Goal: Transaction & Acquisition: Download file/media

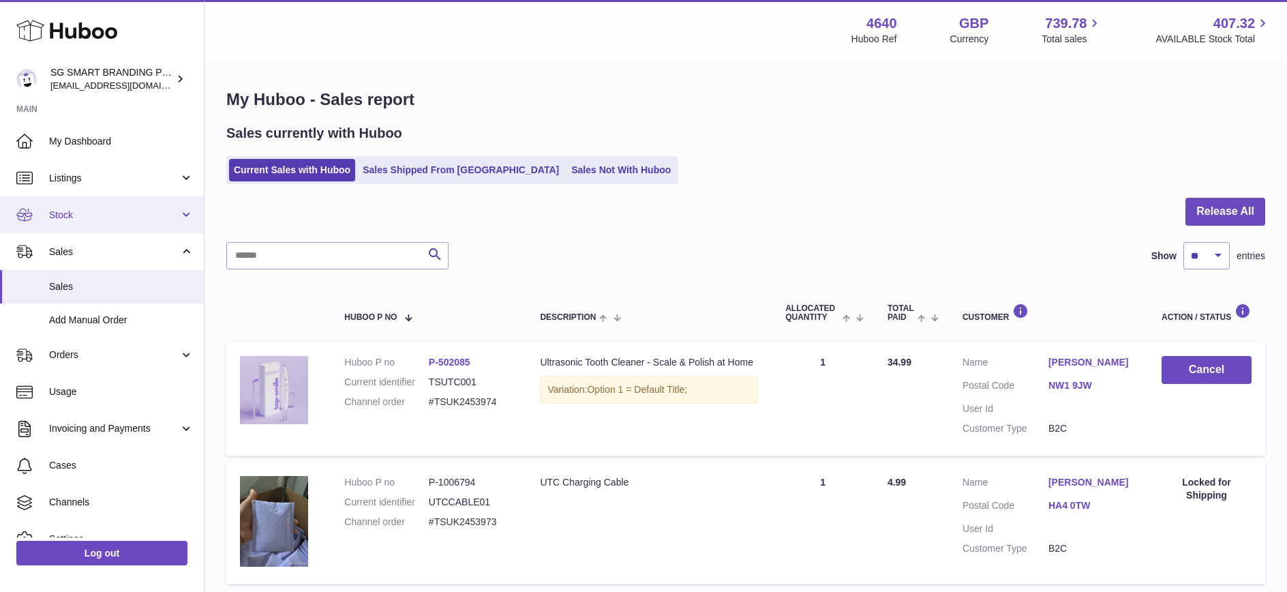
click at [102, 219] on span "Stock" at bounding box center [114, 215] width 130 height 13
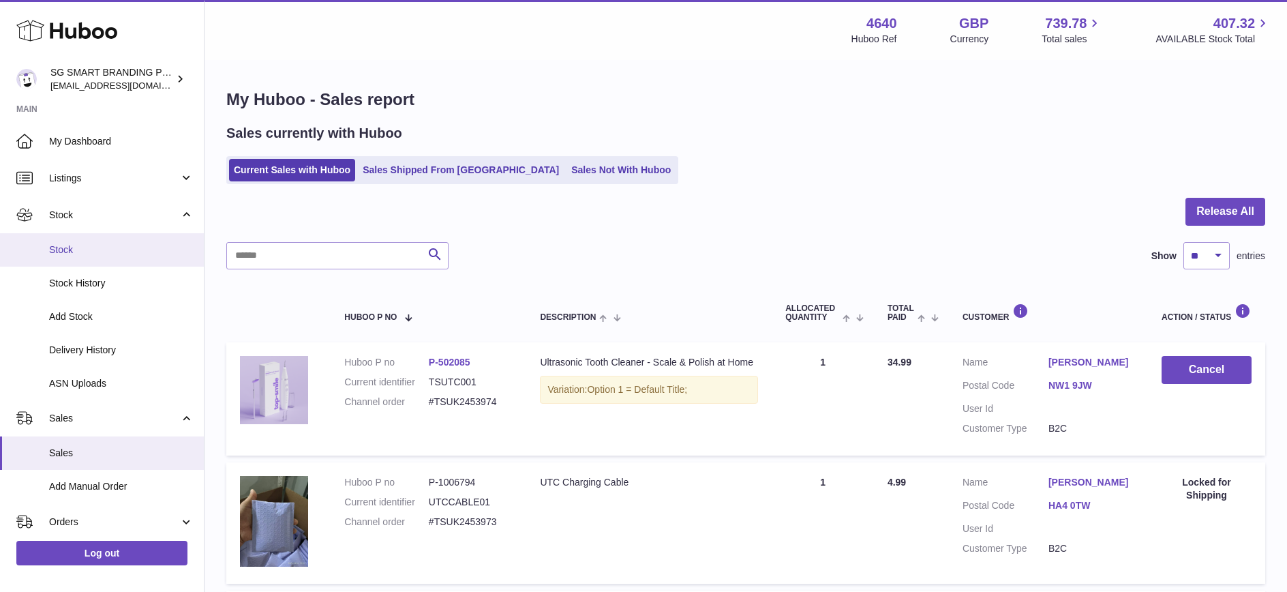
click at [94, 252] on span "Stock" at bounding box center [121, 249] width 145 height 13
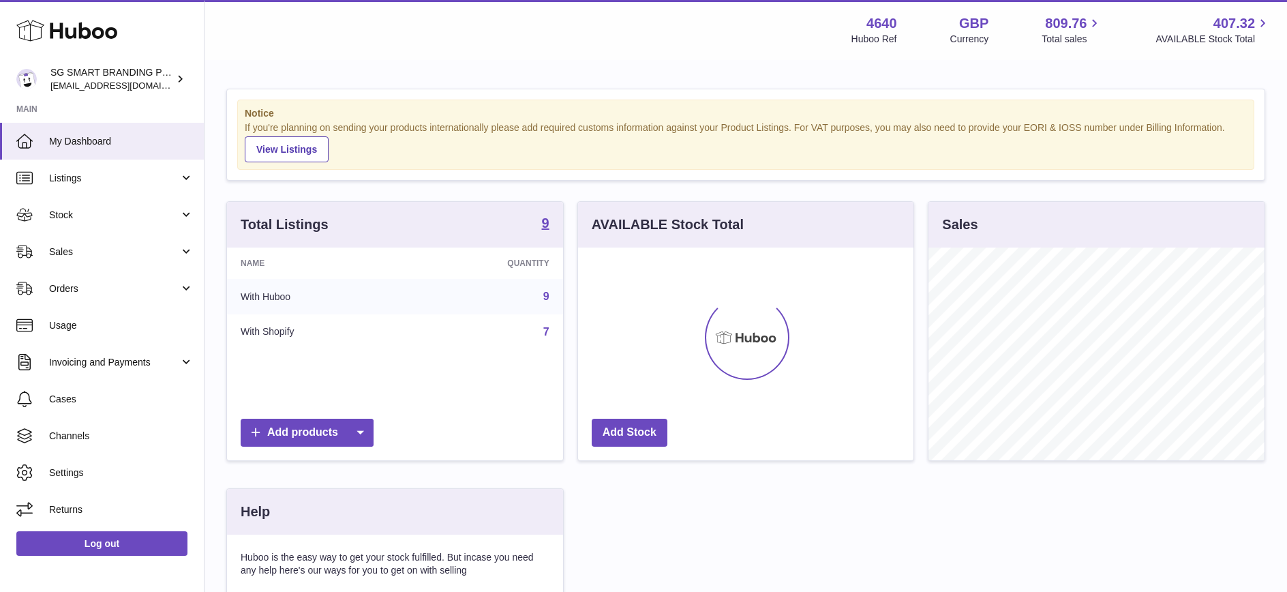
scroll to position [213, 335]
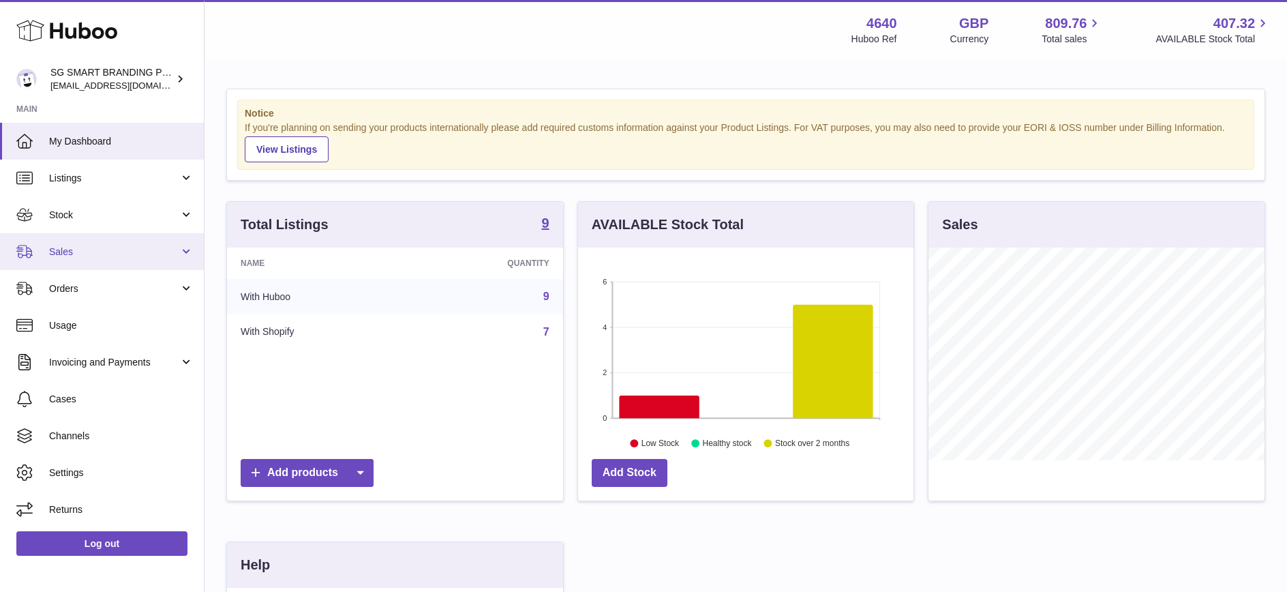
click at [114, 257] on span "Sales" at bounding box center [114, 251] width 130 height 13
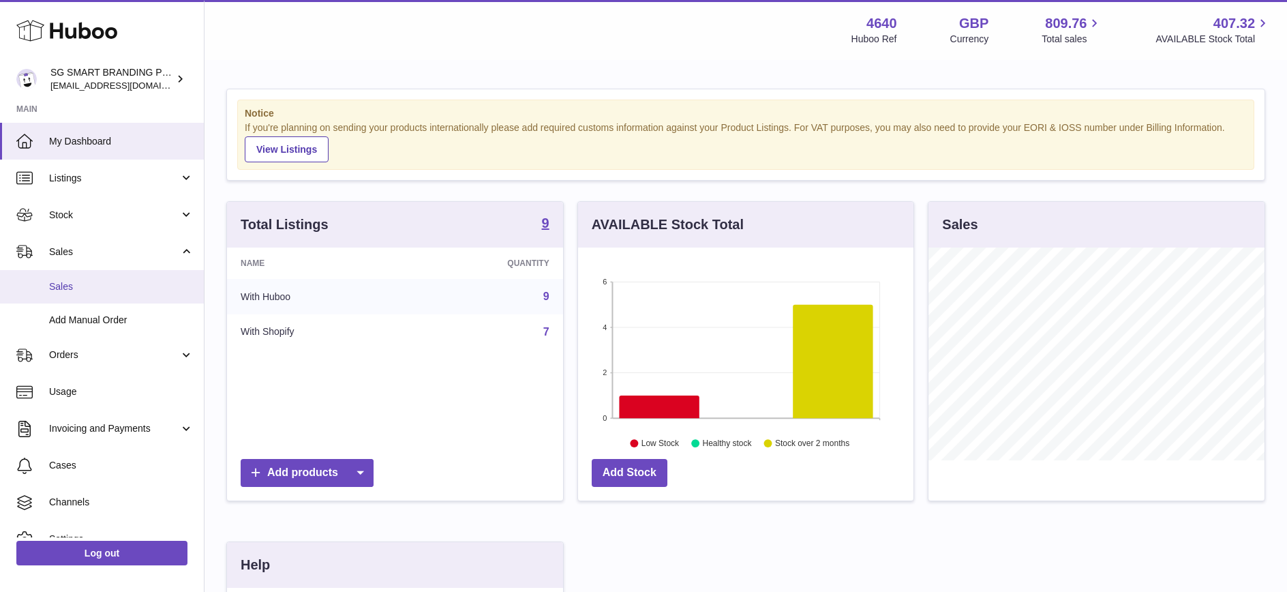
click at [102, 290] on span "Sales" at bounding box center [121, 286] width 145 height 13
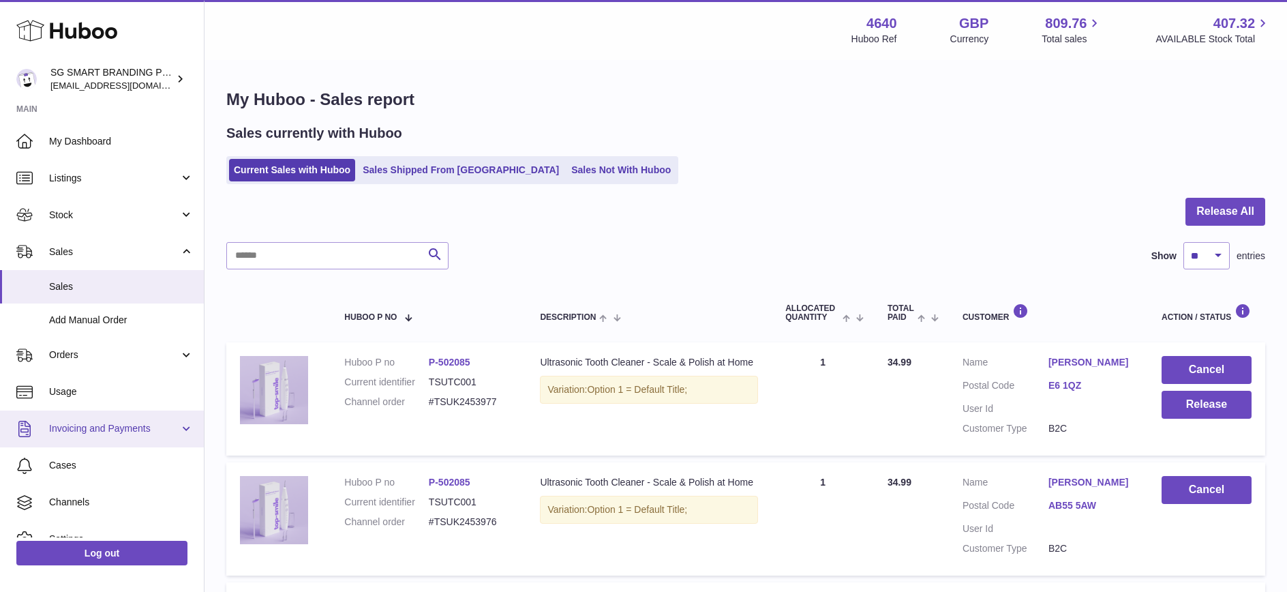
click at [100, 420] on link "Invoicing and Payments" at bounding box center [102, 428] width 204 height 37
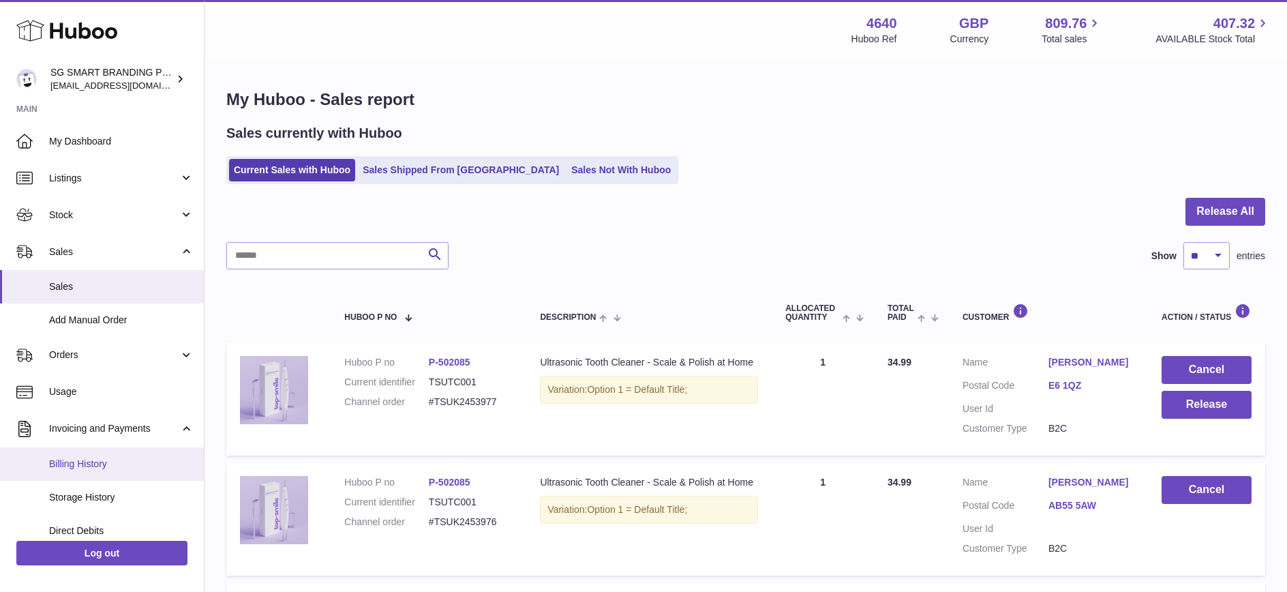
click at [72, 459] on span "Billing History" at bounding box center [121, 463] width 145 height 13
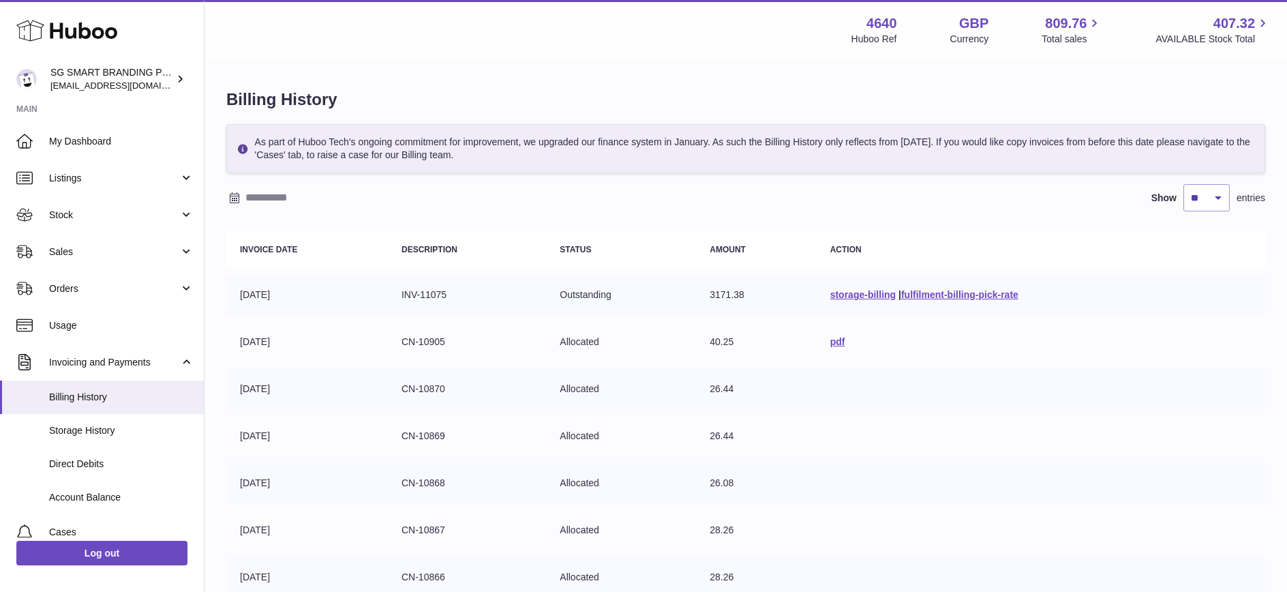
scroll to position [295, 0]
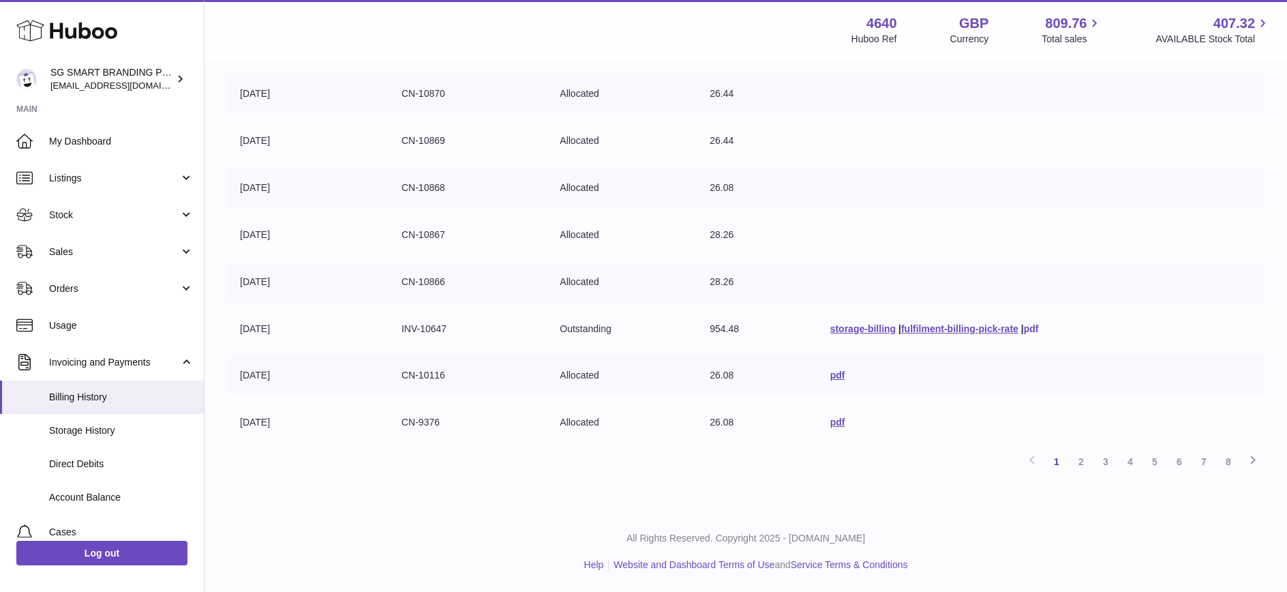
click at [1029, 331] on link "pdf" at bounding box center [1031, 328] width 15 height 11
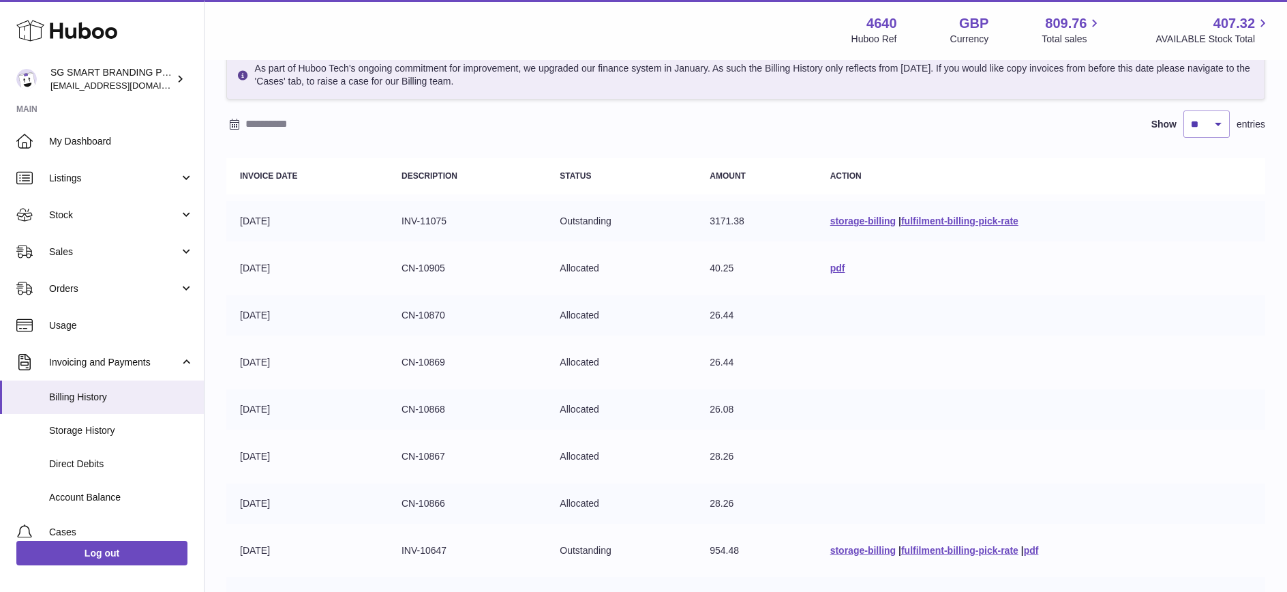
scroll to position [69, 0]
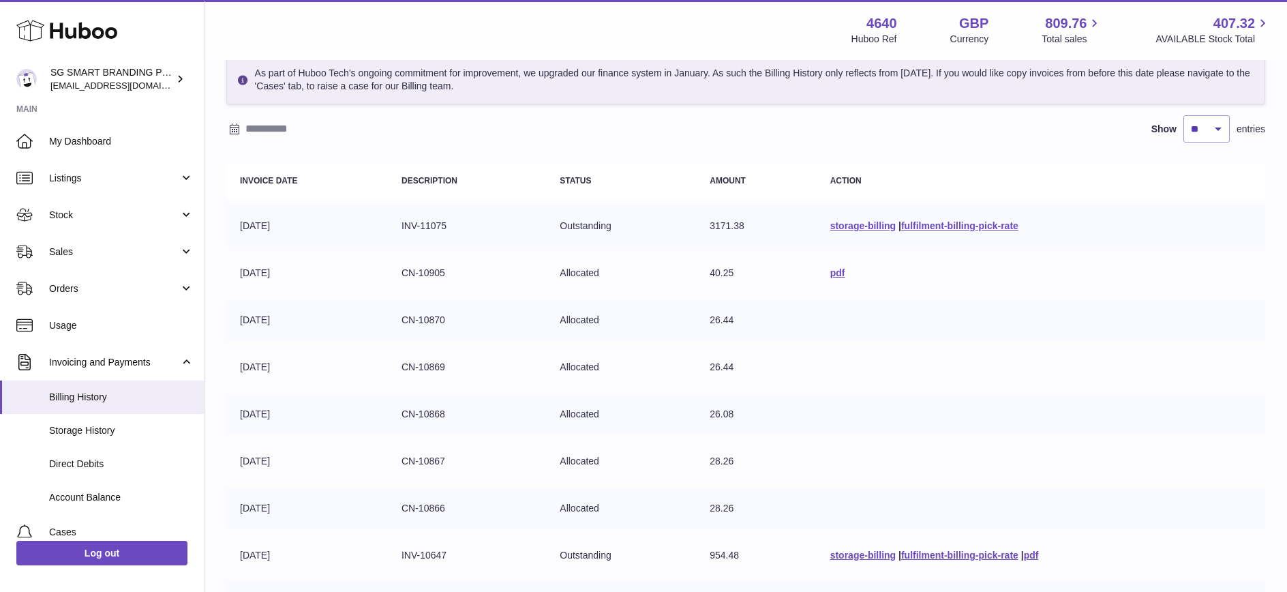
click at [421, 227] on td "INV-11075" at bounding box center [467, 226] width 158 height 40
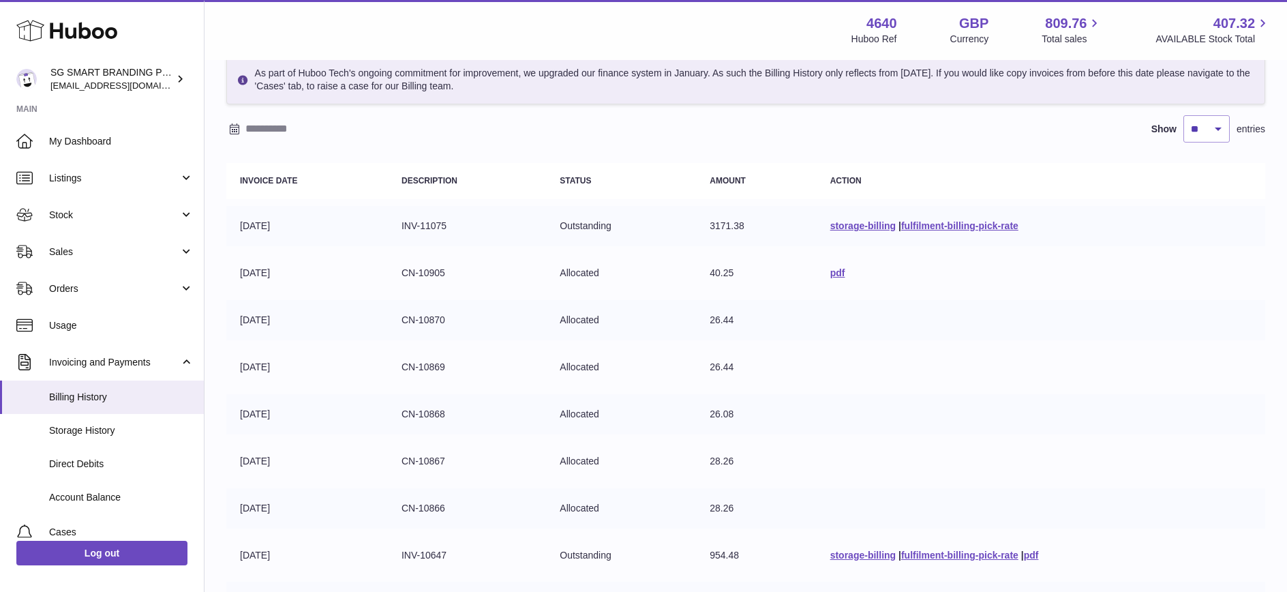
click at [421, 227] on td "INV-11075" at bounding box center [467, 226] width 158 height 40
copy tr "INV-11075"
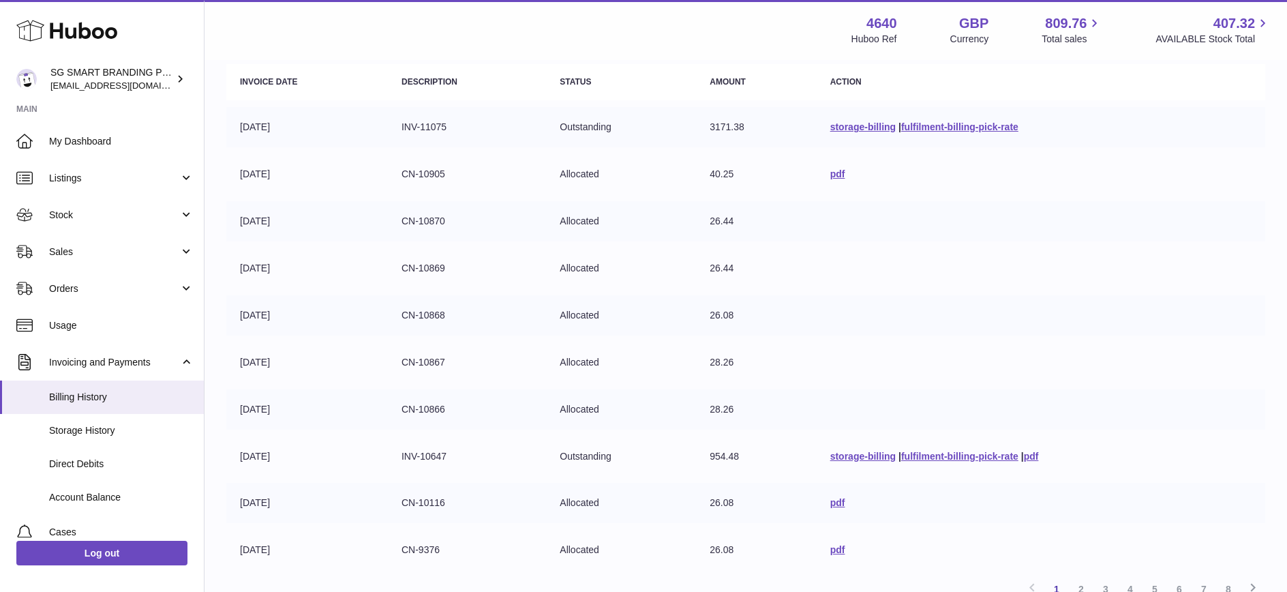
scroll to position [295, 0]
